Goal: Obtain resource: Download file/media

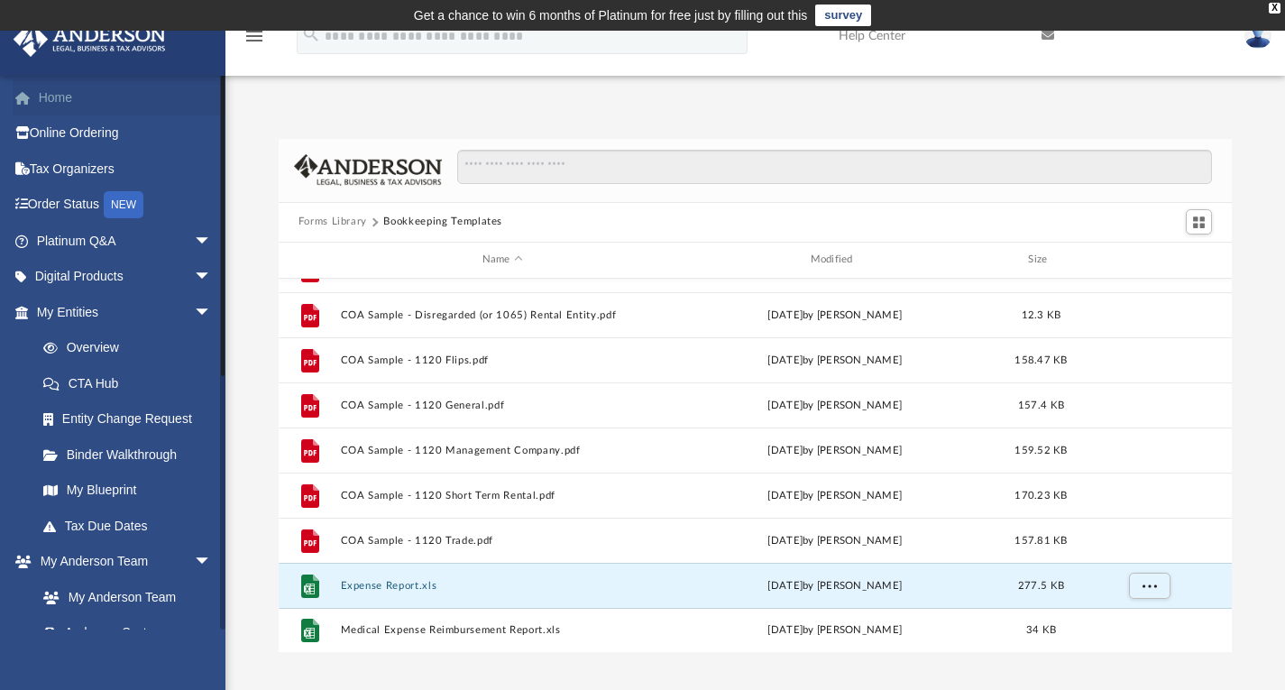
click at [55, 105] on link "Home" at bounding box center [126, 97] width 226 height 36
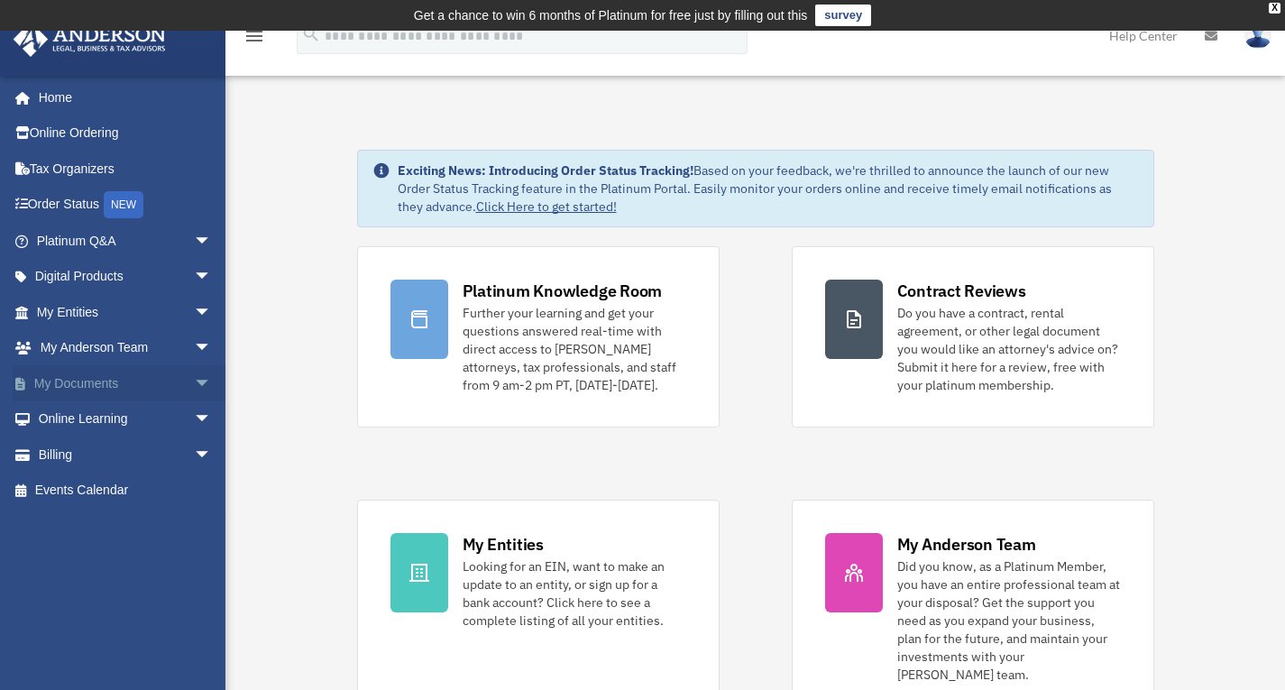
click at [104, 386] on link "My Documents arrow_drop_down" at bounding box center [126, 383] width 226 height 36
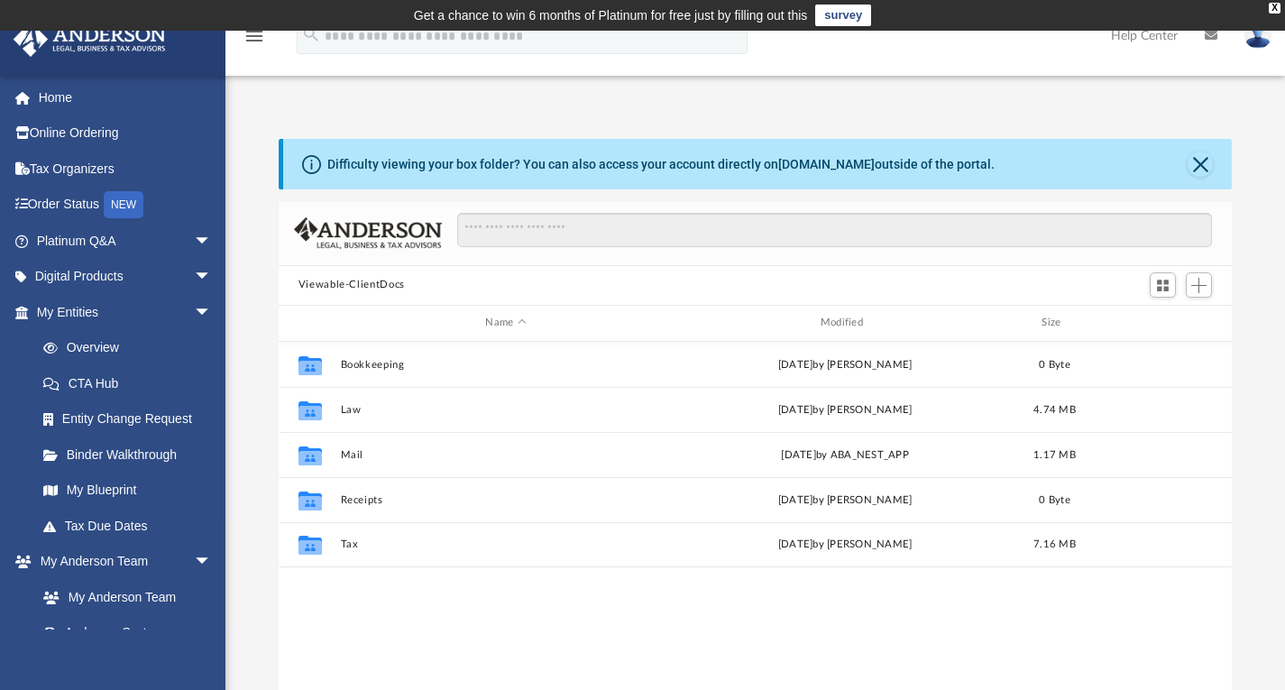
scroll to position [396, 939]
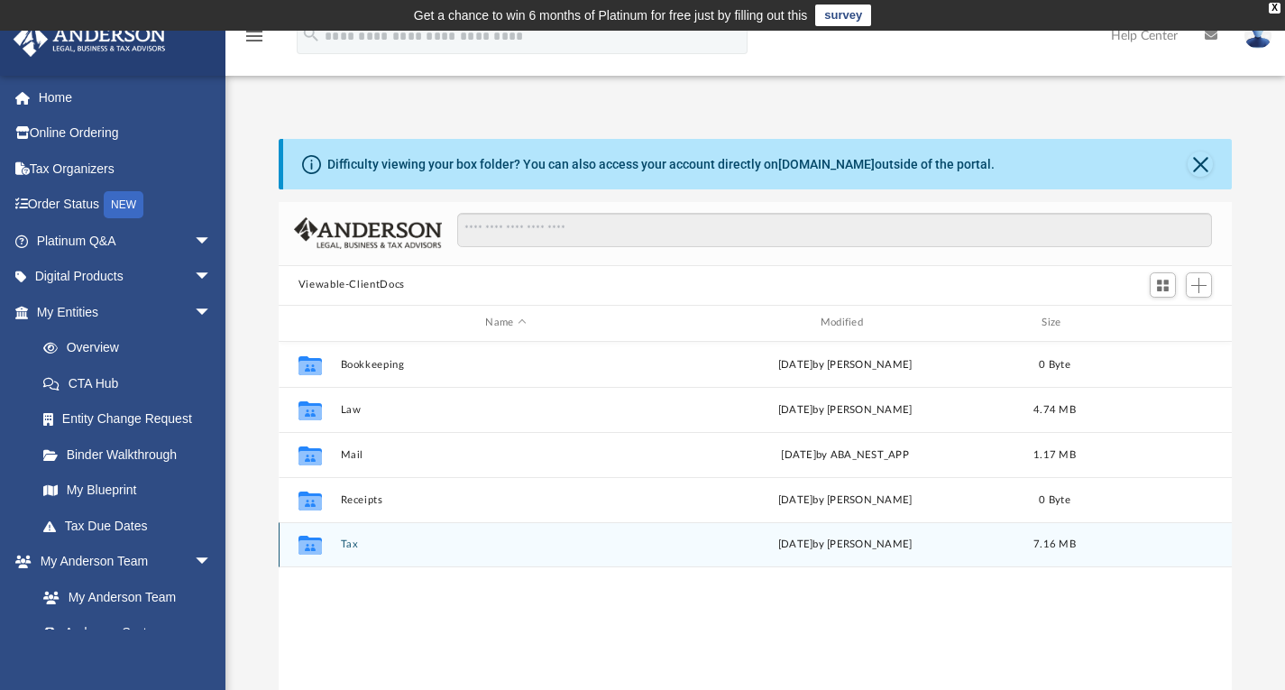
click at [493, 539] on button "Tax" at bounding box center [505, 544] width 331 height 12
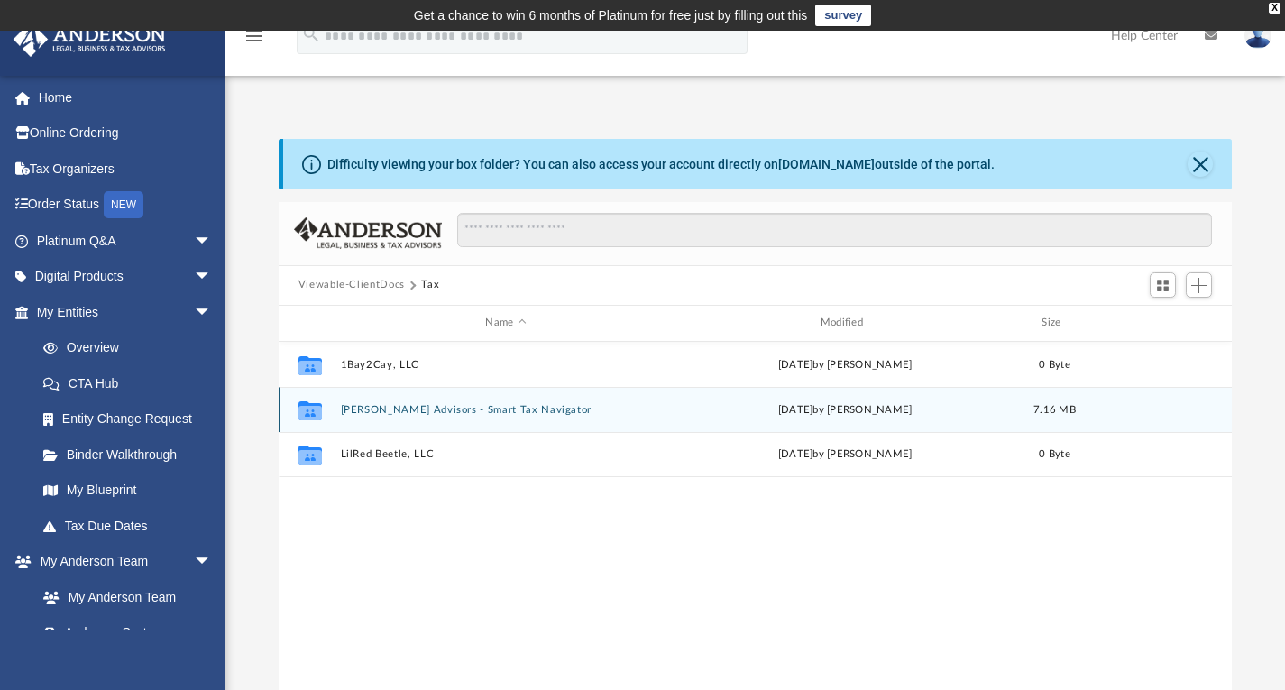
click at [421, 415] on div "Collaborated [PERSON_NAME] Advisors - Smart Tax Navigator [DATE] by [PERSON_NAM…" at bounding box center [756, 409] width 954 height 45
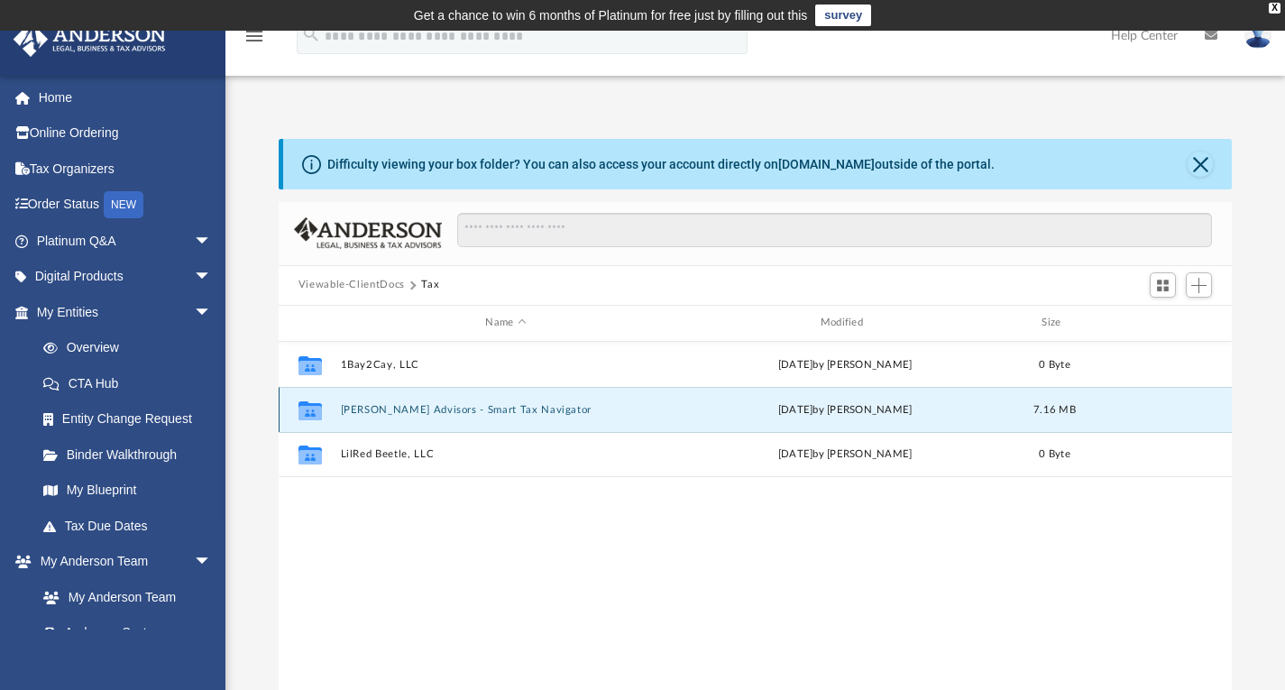
click at [411, 404] on button "[PERSON_NAME] Advisors - Smart Tax Navigator" at bounding box center [505, 409] width 331 height 12
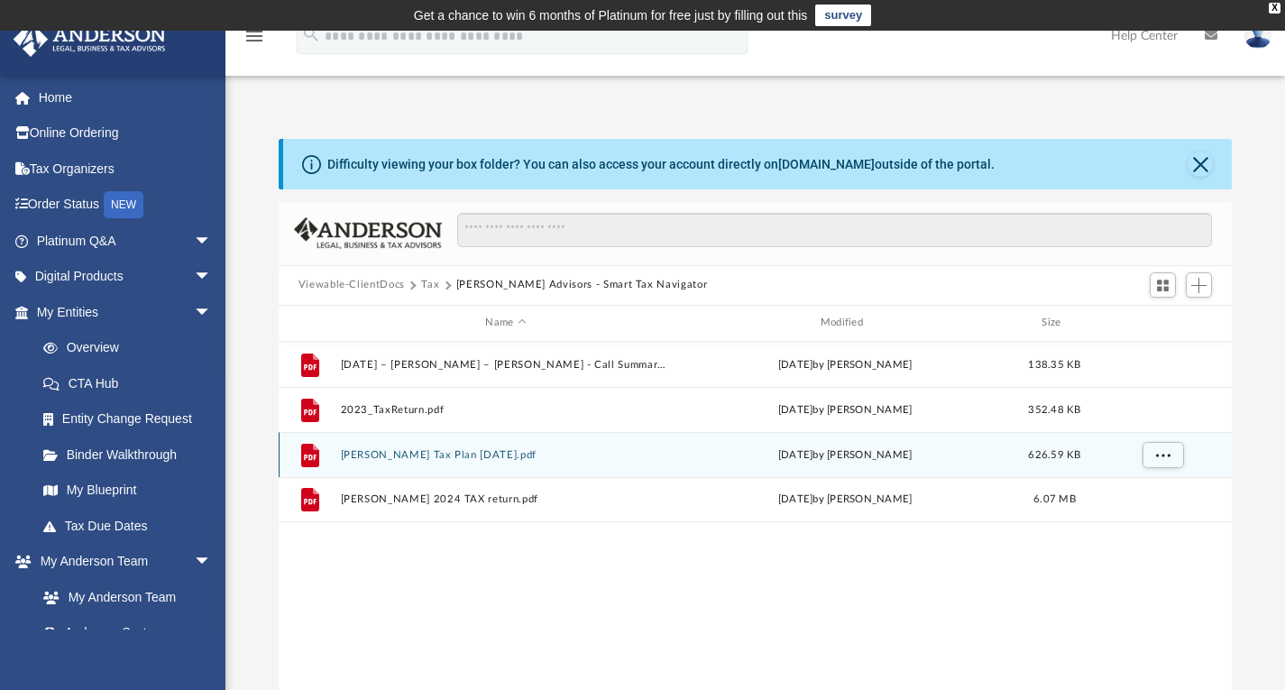
click at [449, 454] on button "[PERSON_NAME] Tax Plan [DATE].pdf" at bounding box center [505, 454] width 331 height 12
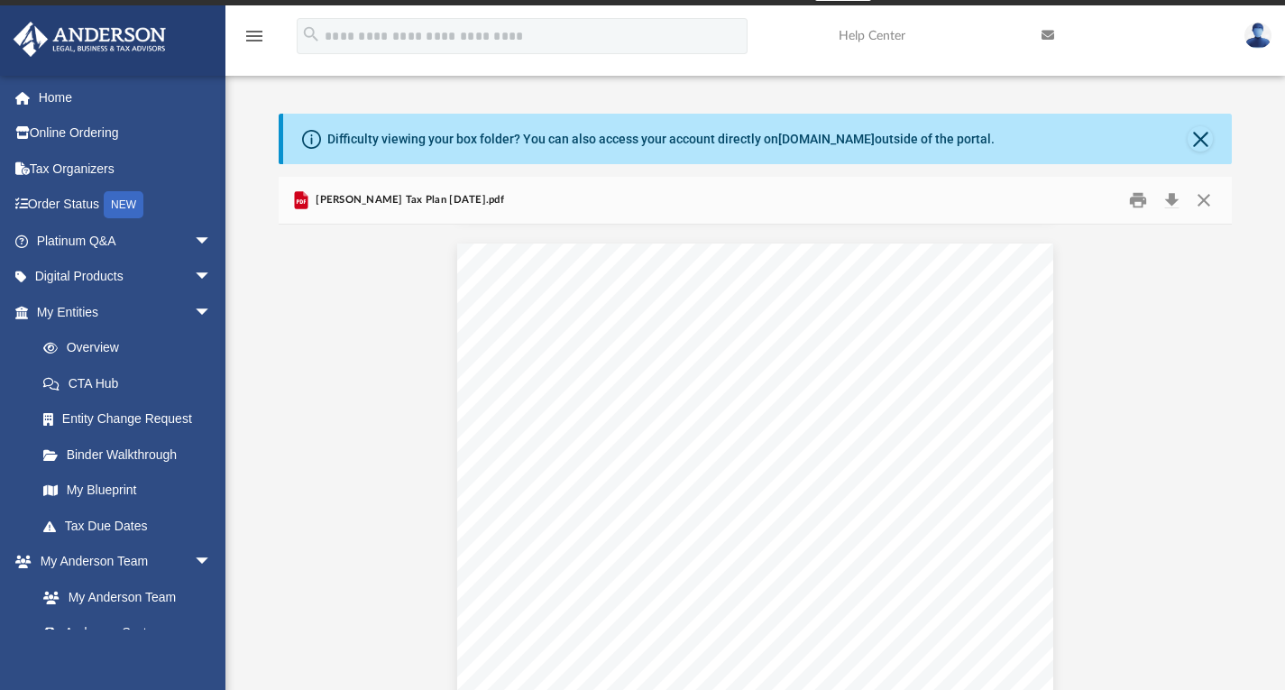
scroll to position [992, 0]
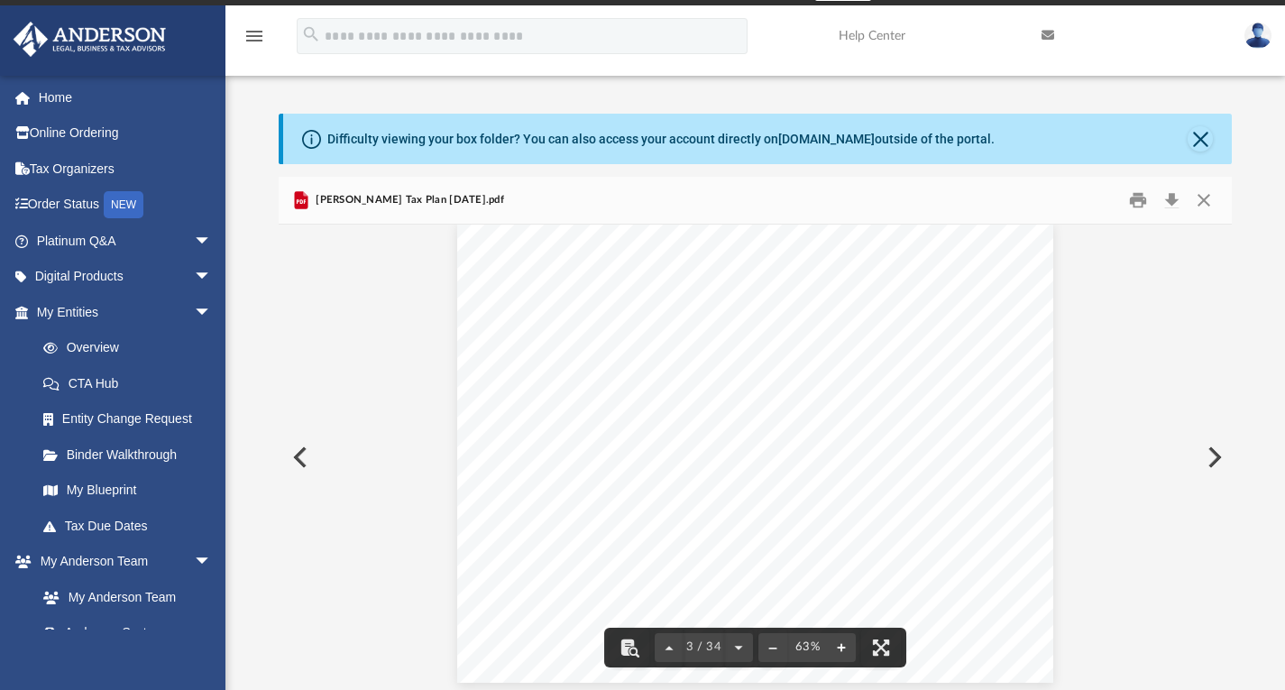
click at [840, 645] on button "File preview" at bounding box center [841, 647] width 29 height 40
